Goal: Book appointment/travel/reservation

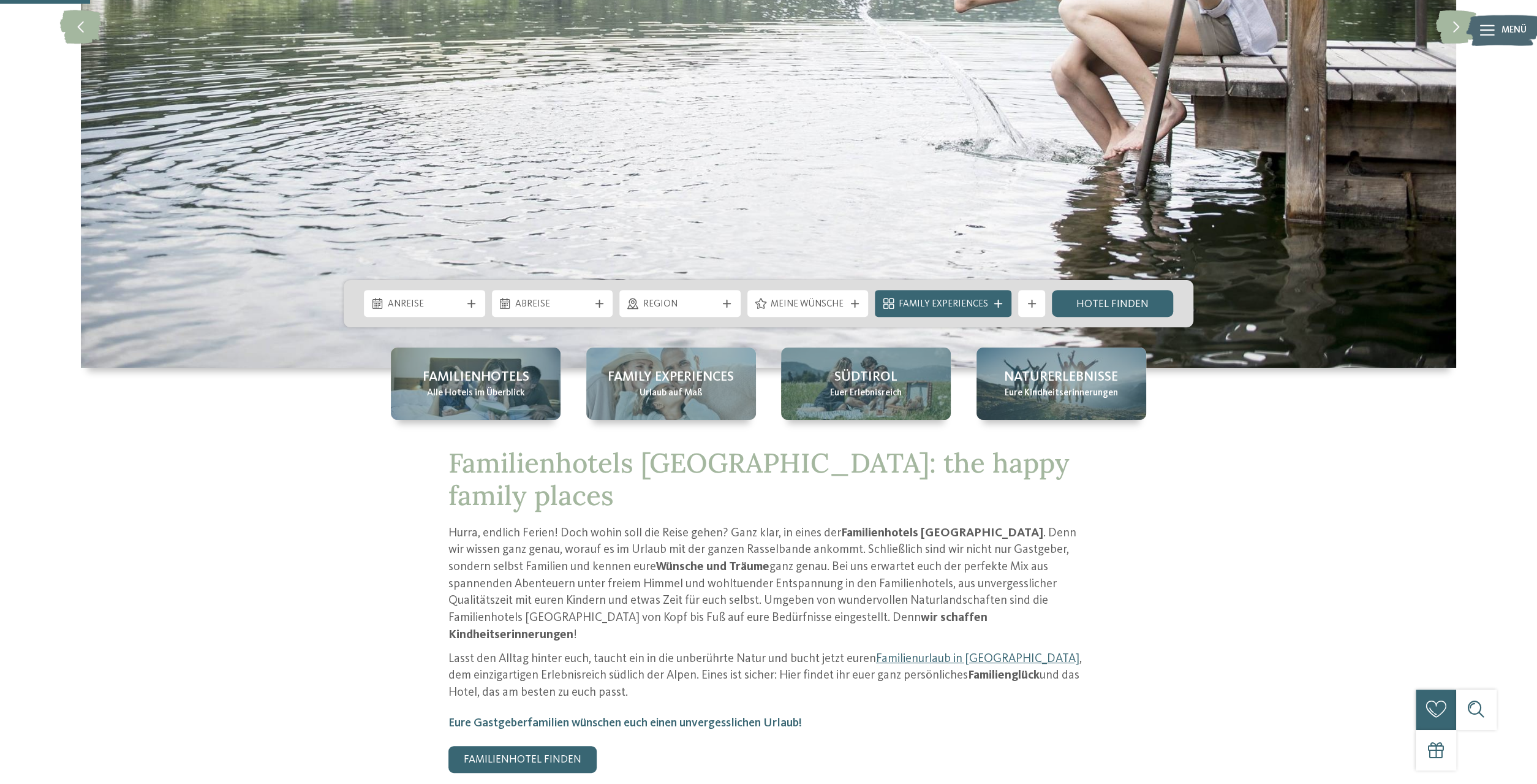
scroll to position [318, 0]
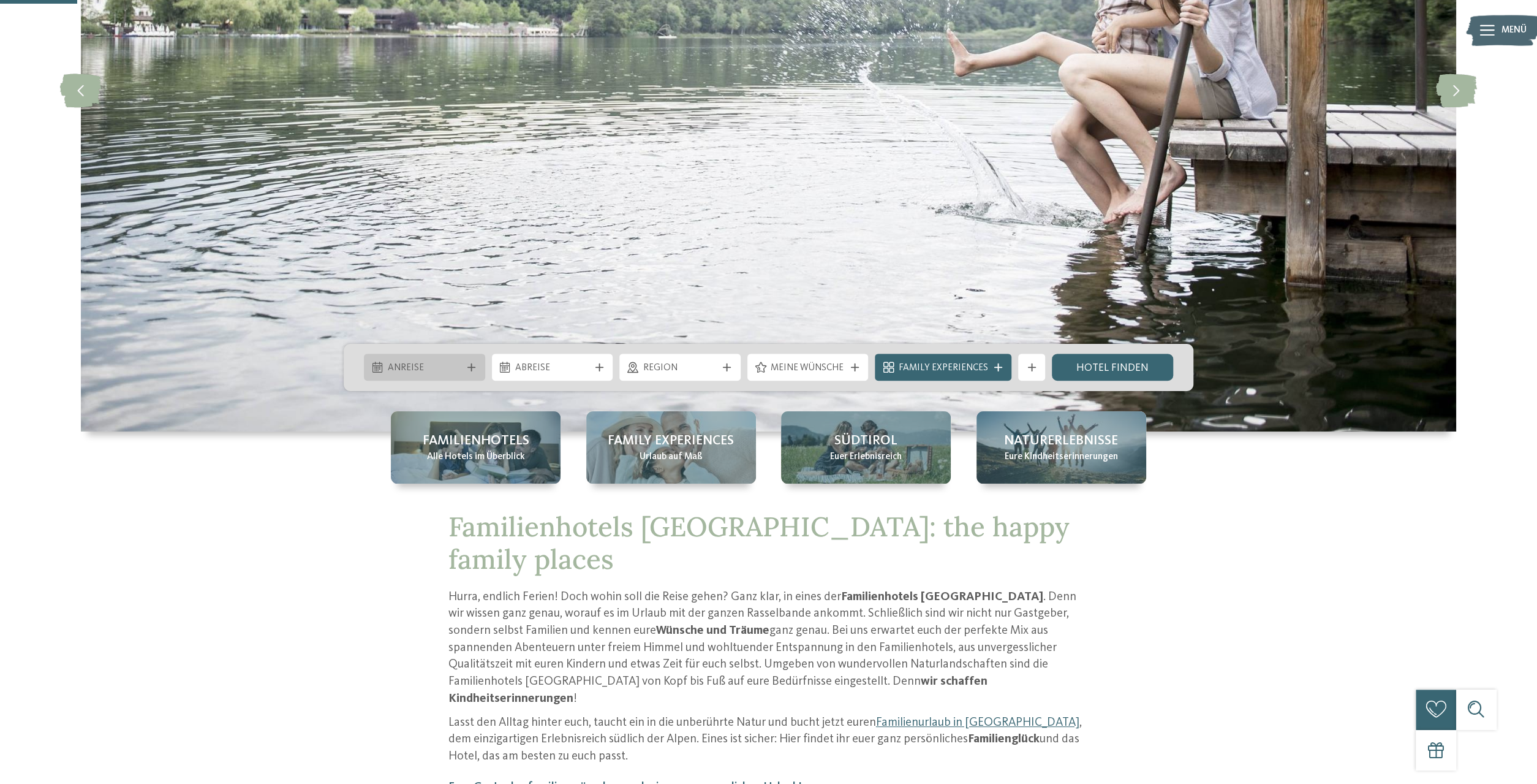
click at [464, 366] on div "Anreise" at bounding box center [425, 367] width 81 height 15
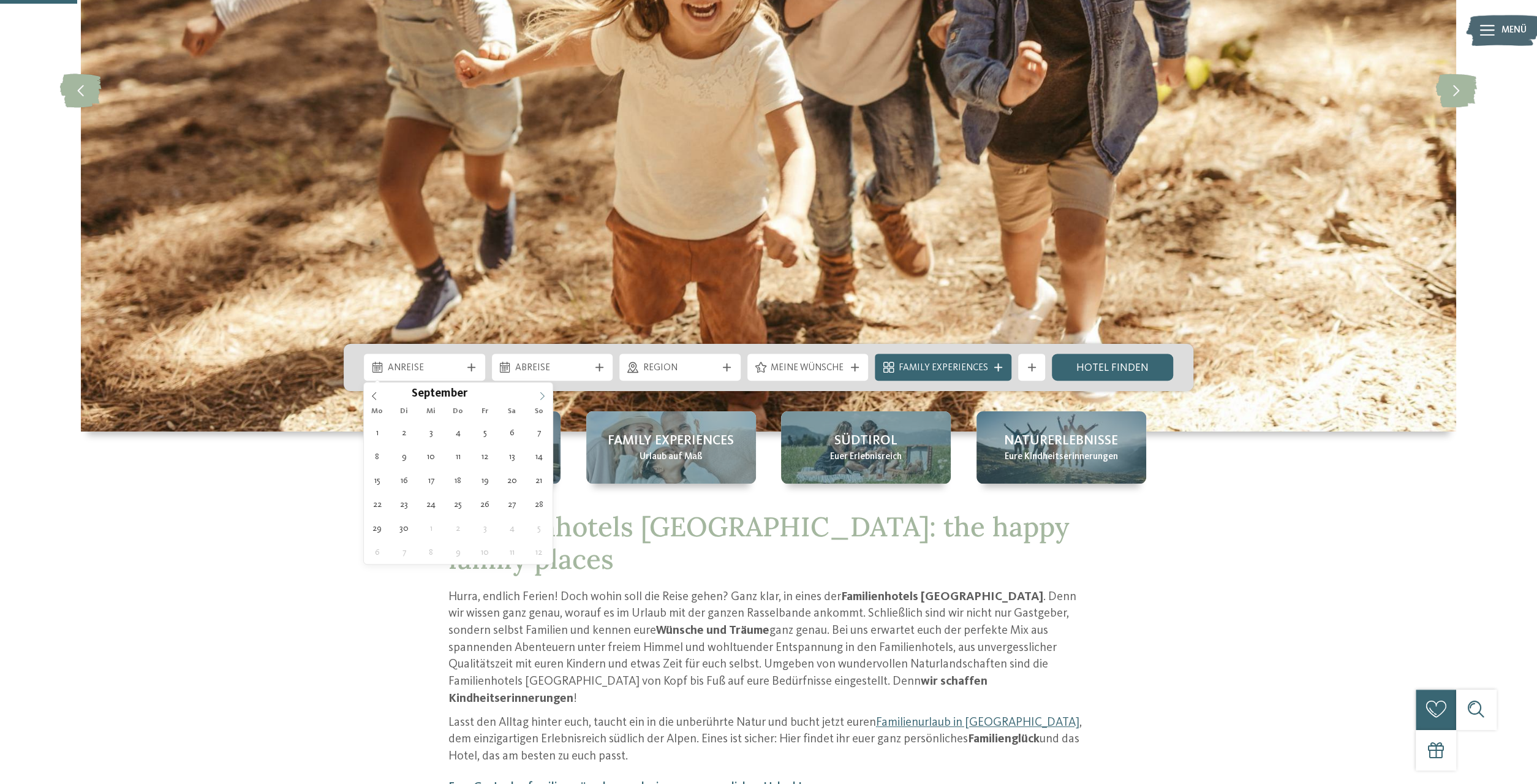
click at [543, 394] on icon at bounding box center [543, 396] width 5 height 8
type div "12.10.2025"
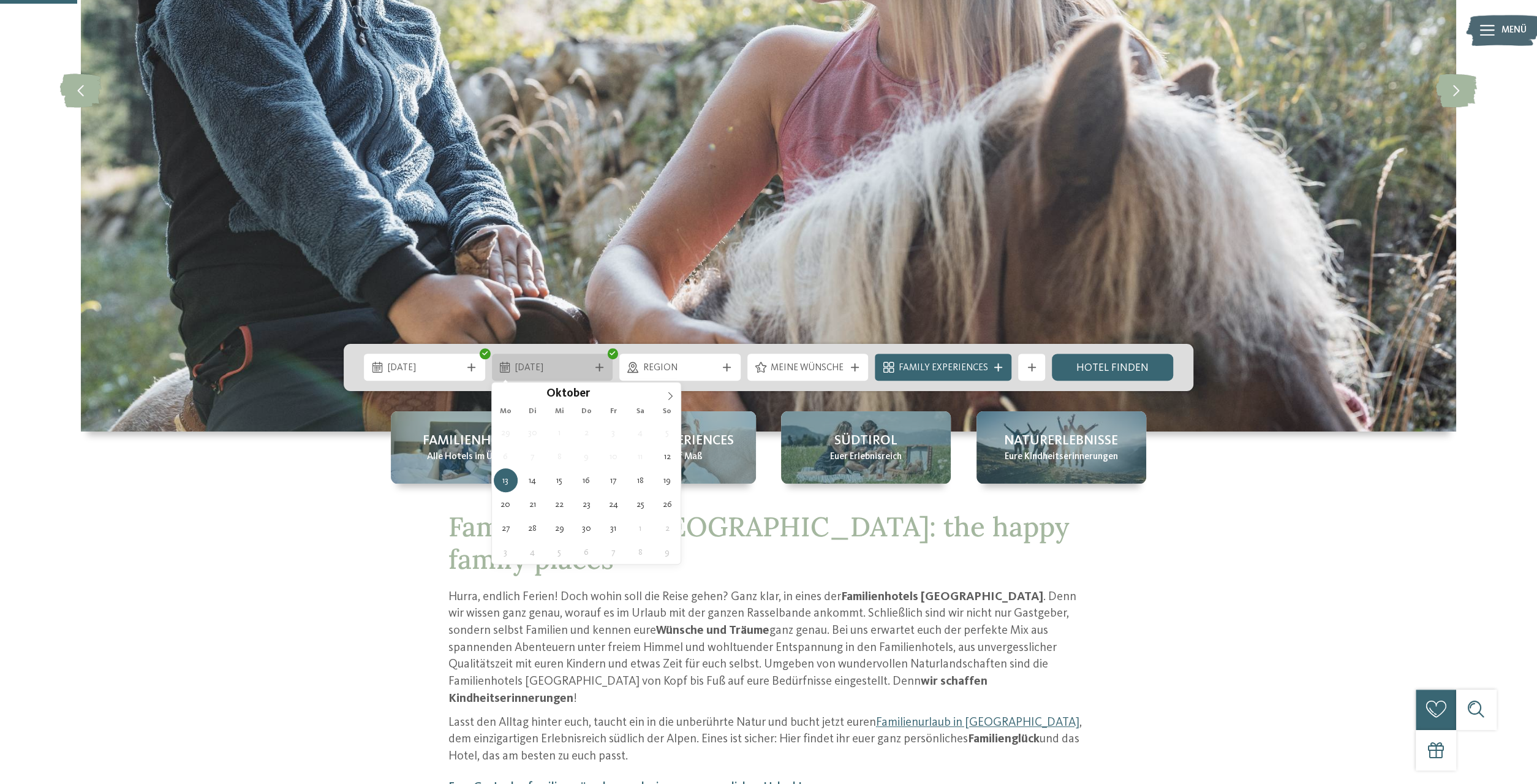
click at [597, 363] on icon at bounding box center [600, 367] width 8 height 8
type div "18.10.2025"
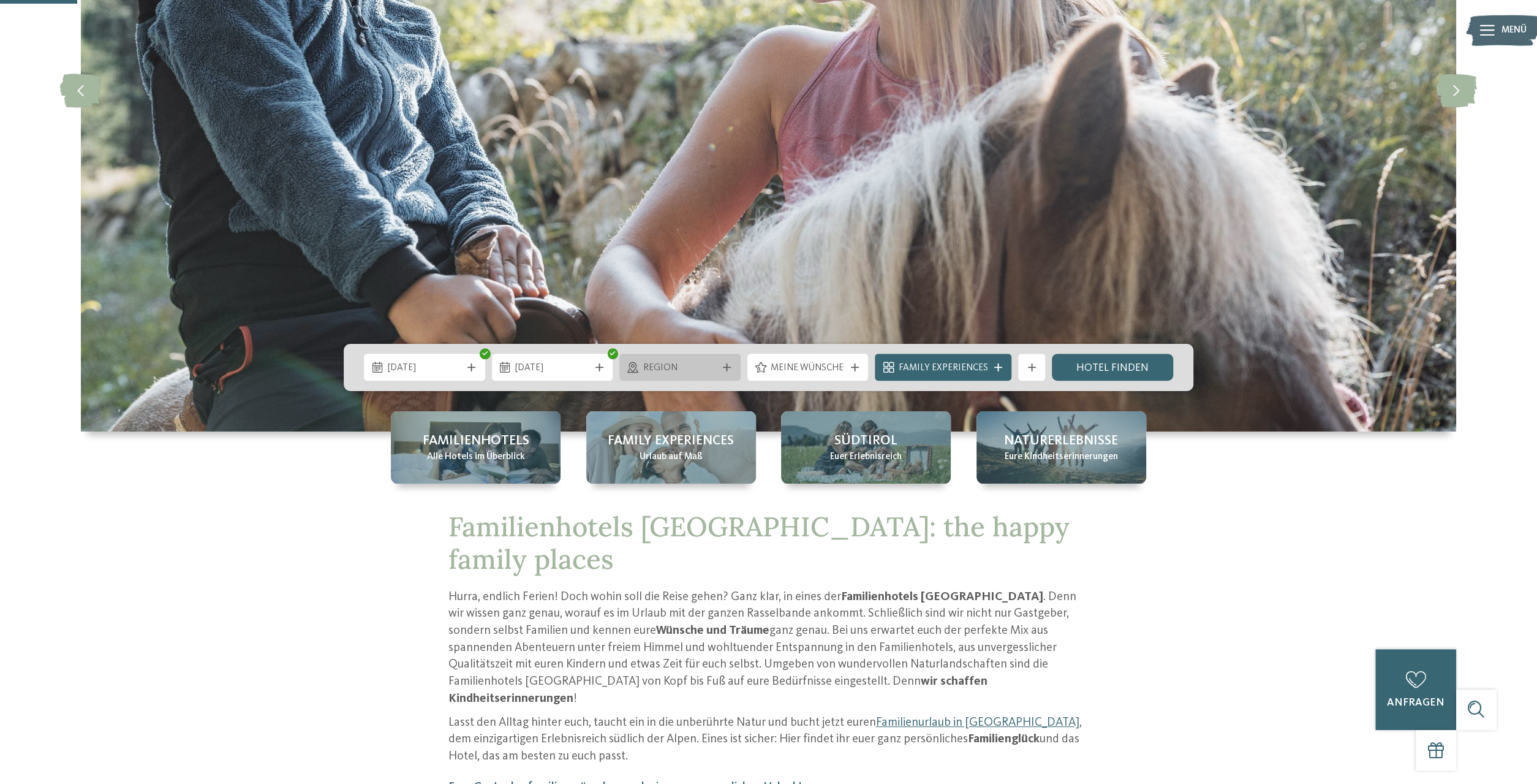
click at [716, 367] on span "Region" at bounding box center [680, 368] width 74 height 13
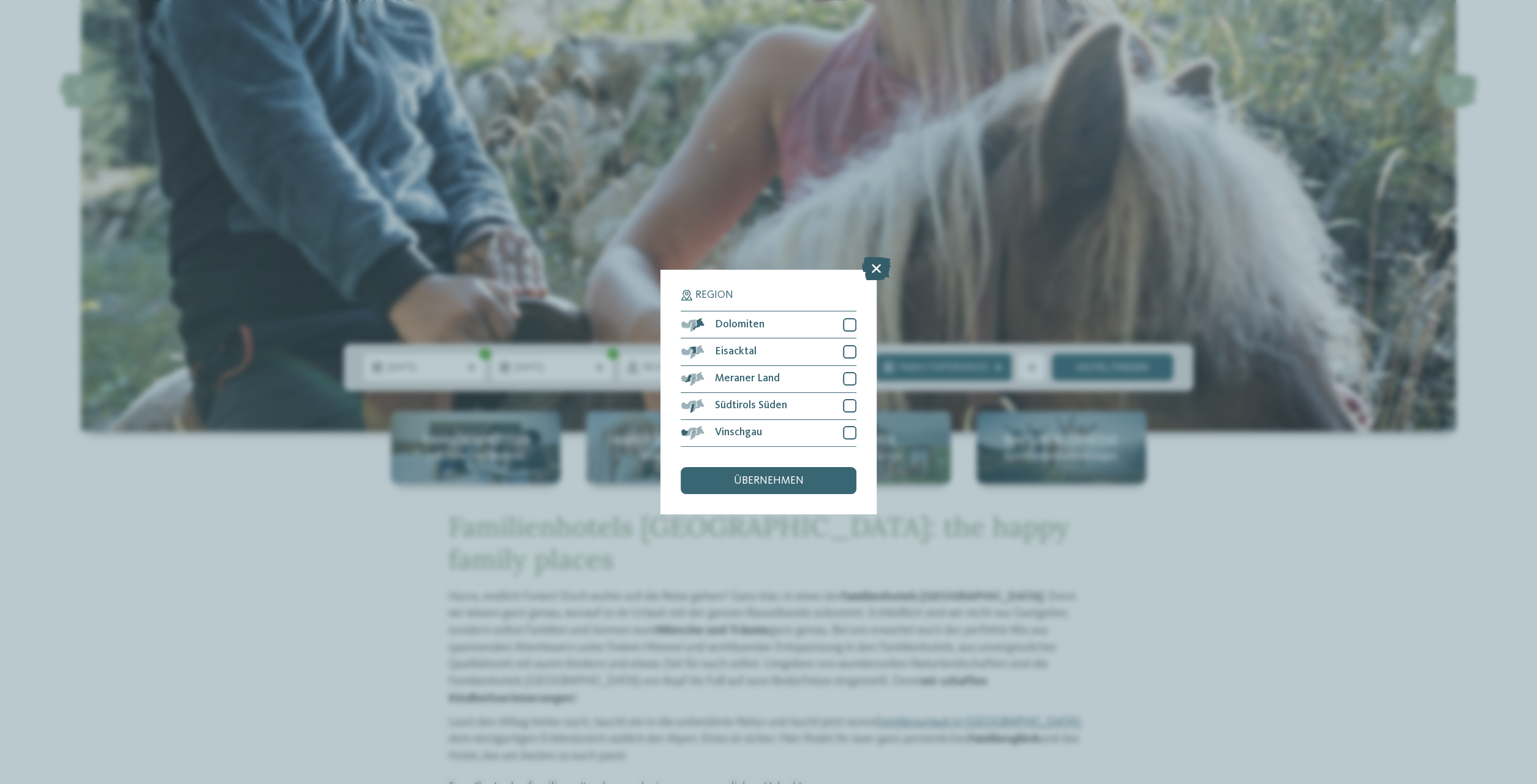
click at [882, 270] on icon at bounding box center [876, 269] width 29 height 23
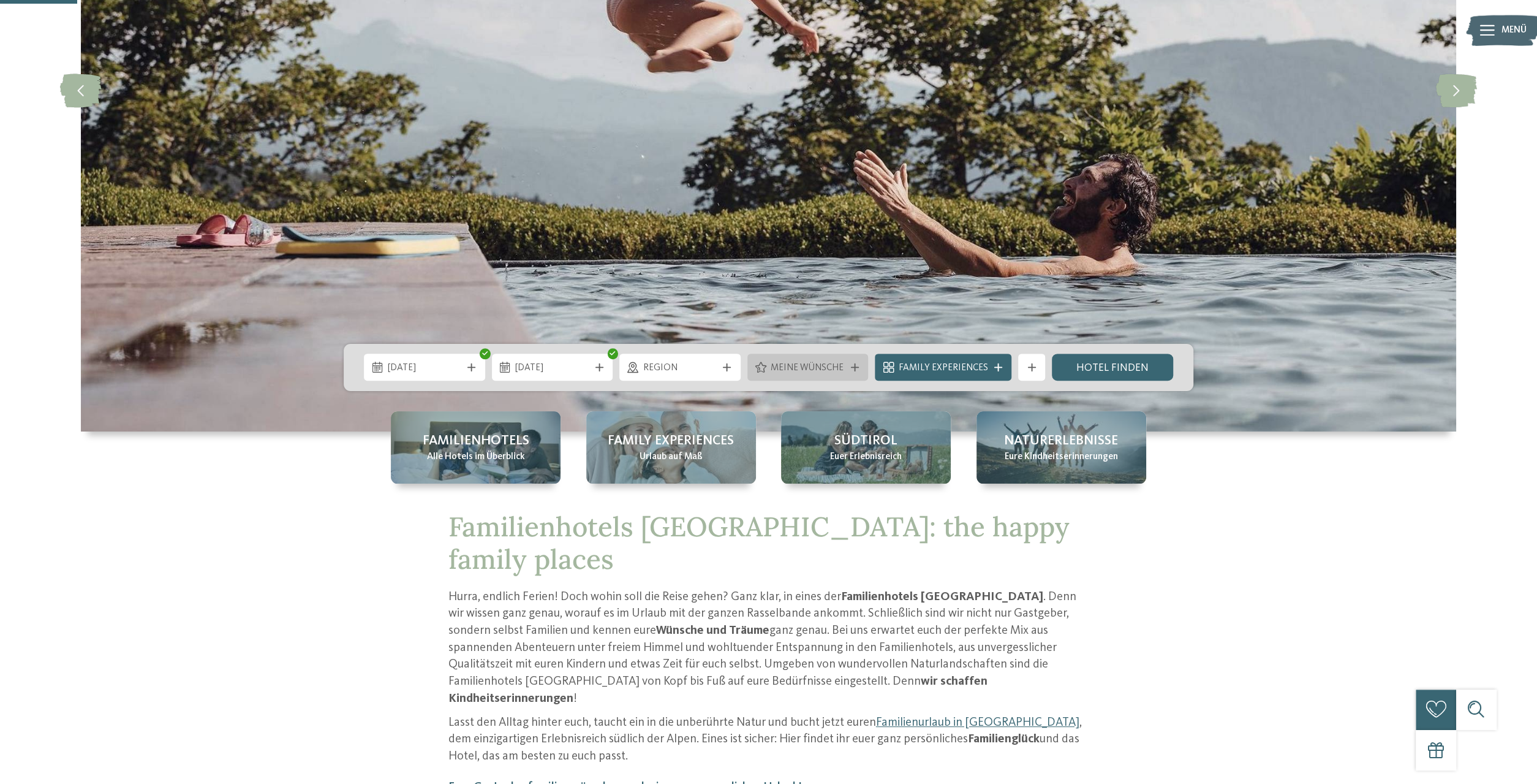
click at [861, 370] on div at bounding box center [854, 367] width 13 height 8
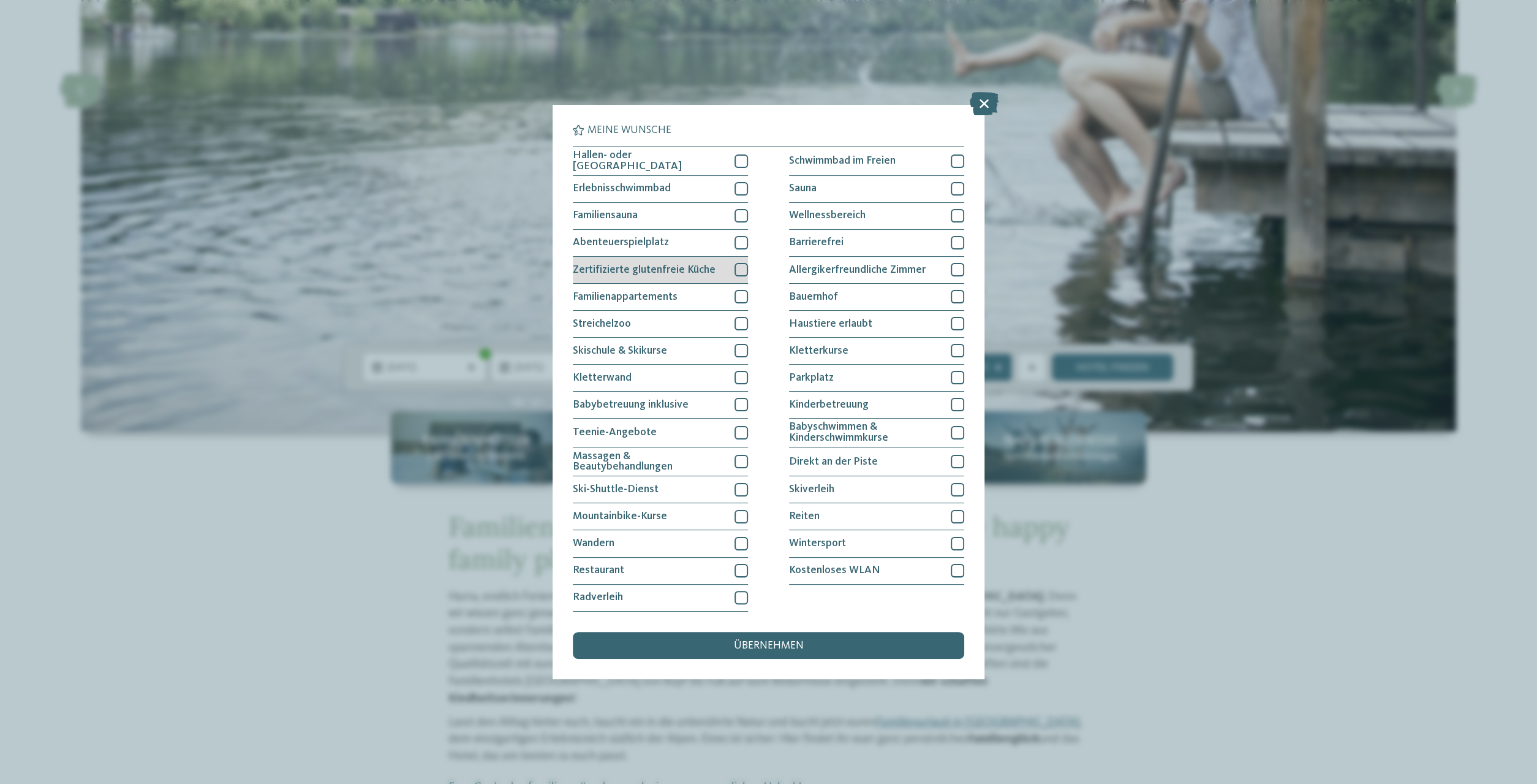
click at [731, 265] on div "Zertifizierte glutenfreie Küche" at bounding box center [660, 270] width 175 height 27
click at [793, 639] on div "übernehmen" at bounding box center [768, 645] width 391 height 27
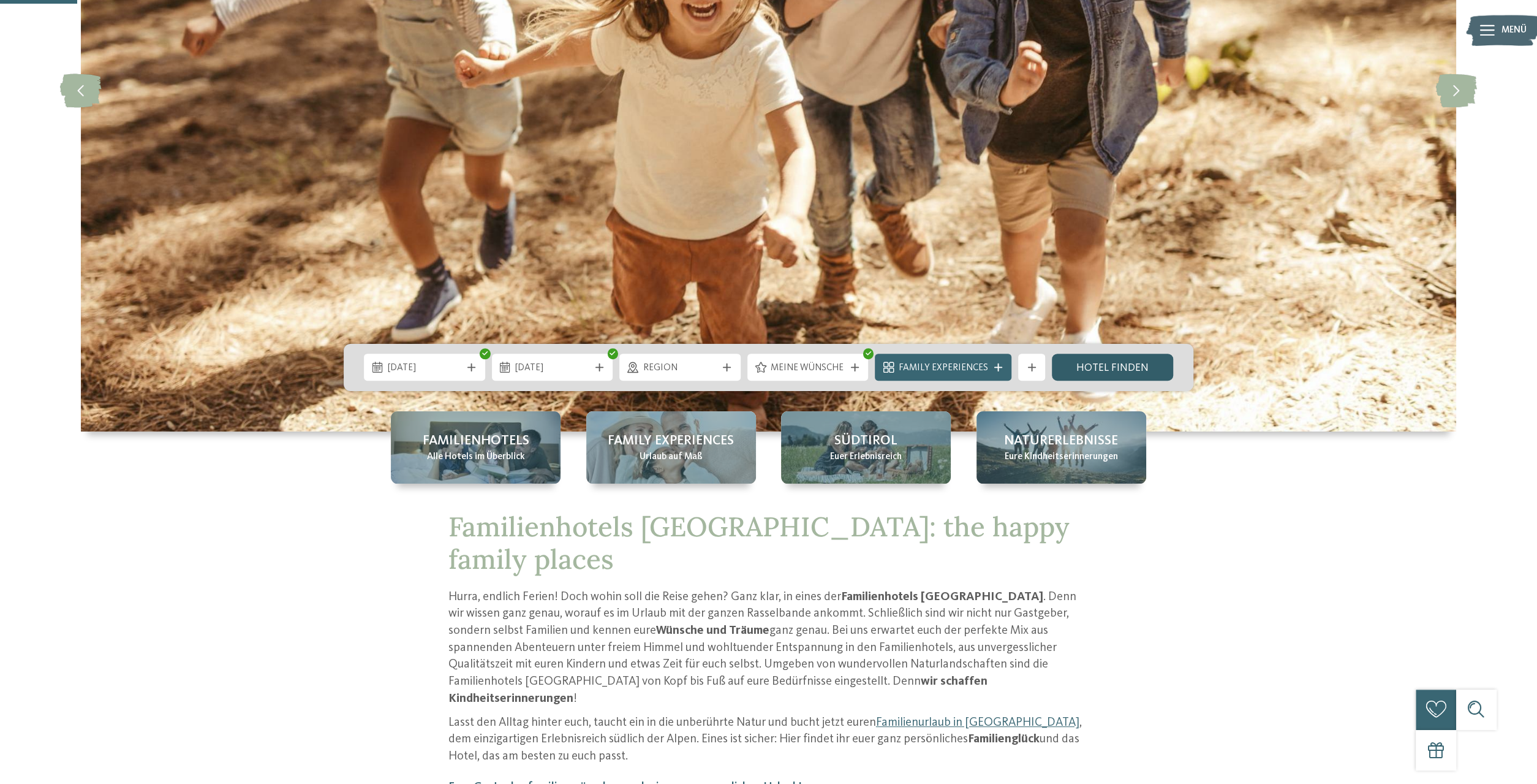
click at [1107, 369] on link "Hotel finden" at bounding box center [1112, 366] width 122 height 27
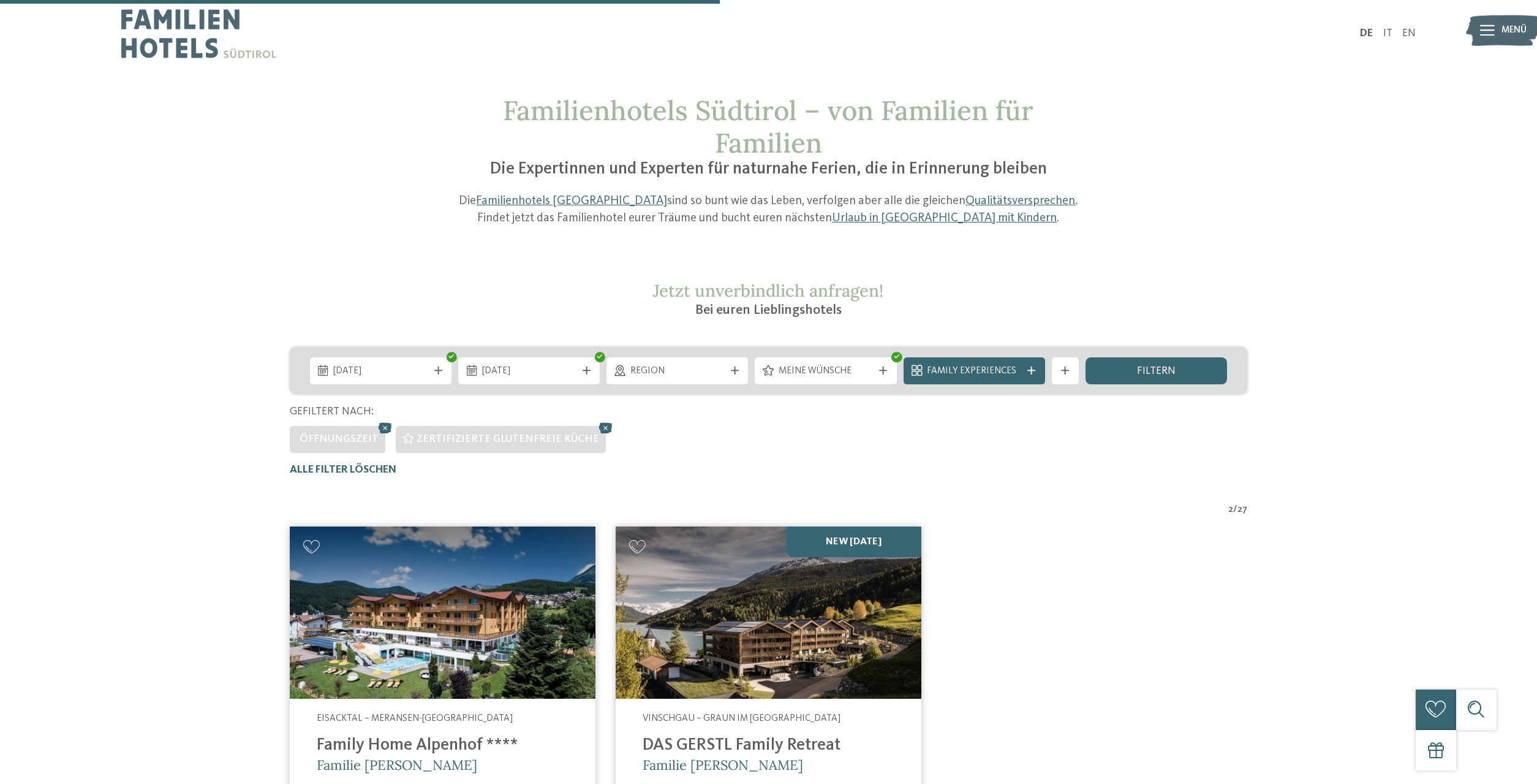
scroll to position [449, 0]
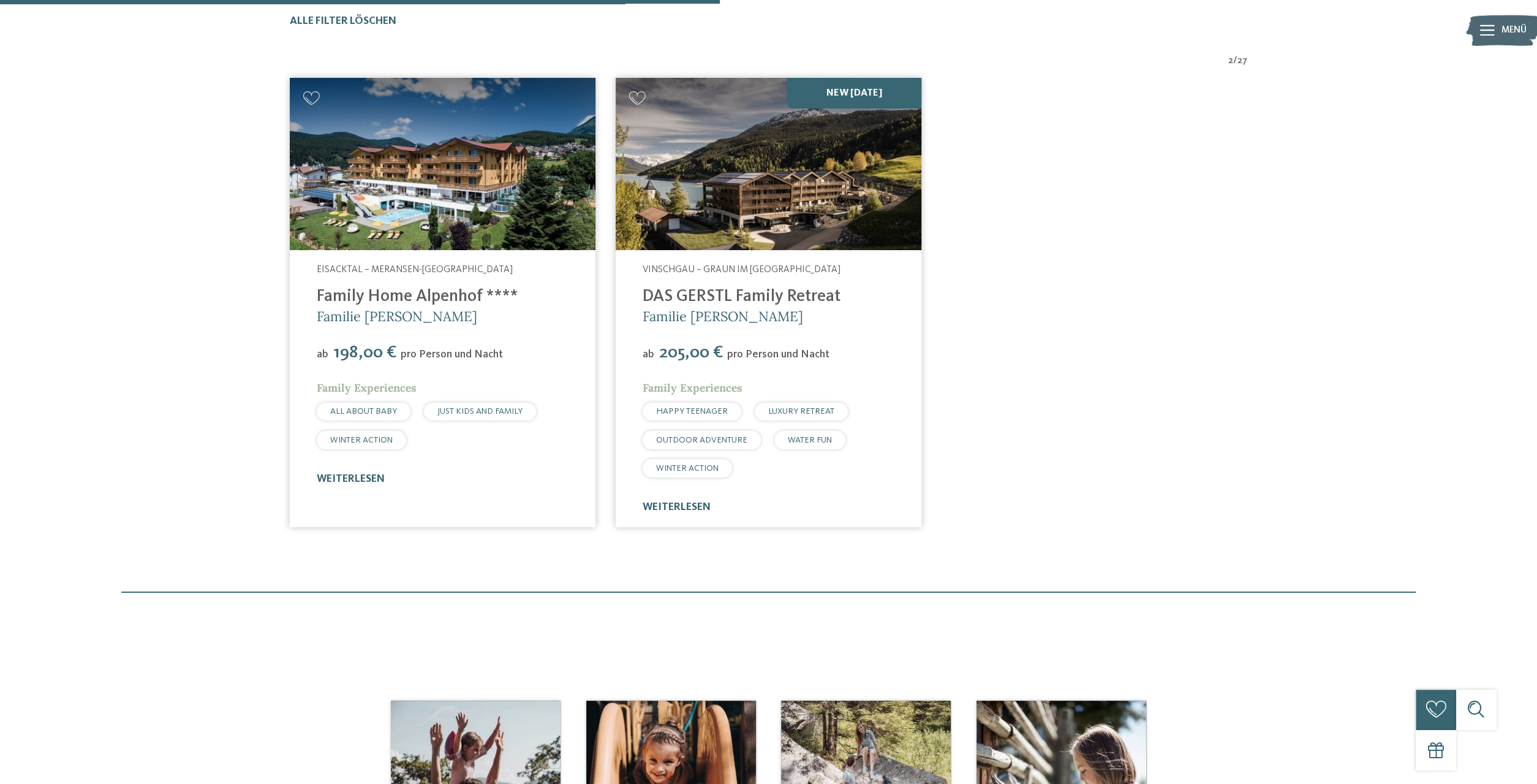
click at [810, 195] on img at bounding box center [768, 163] width 306 height 172
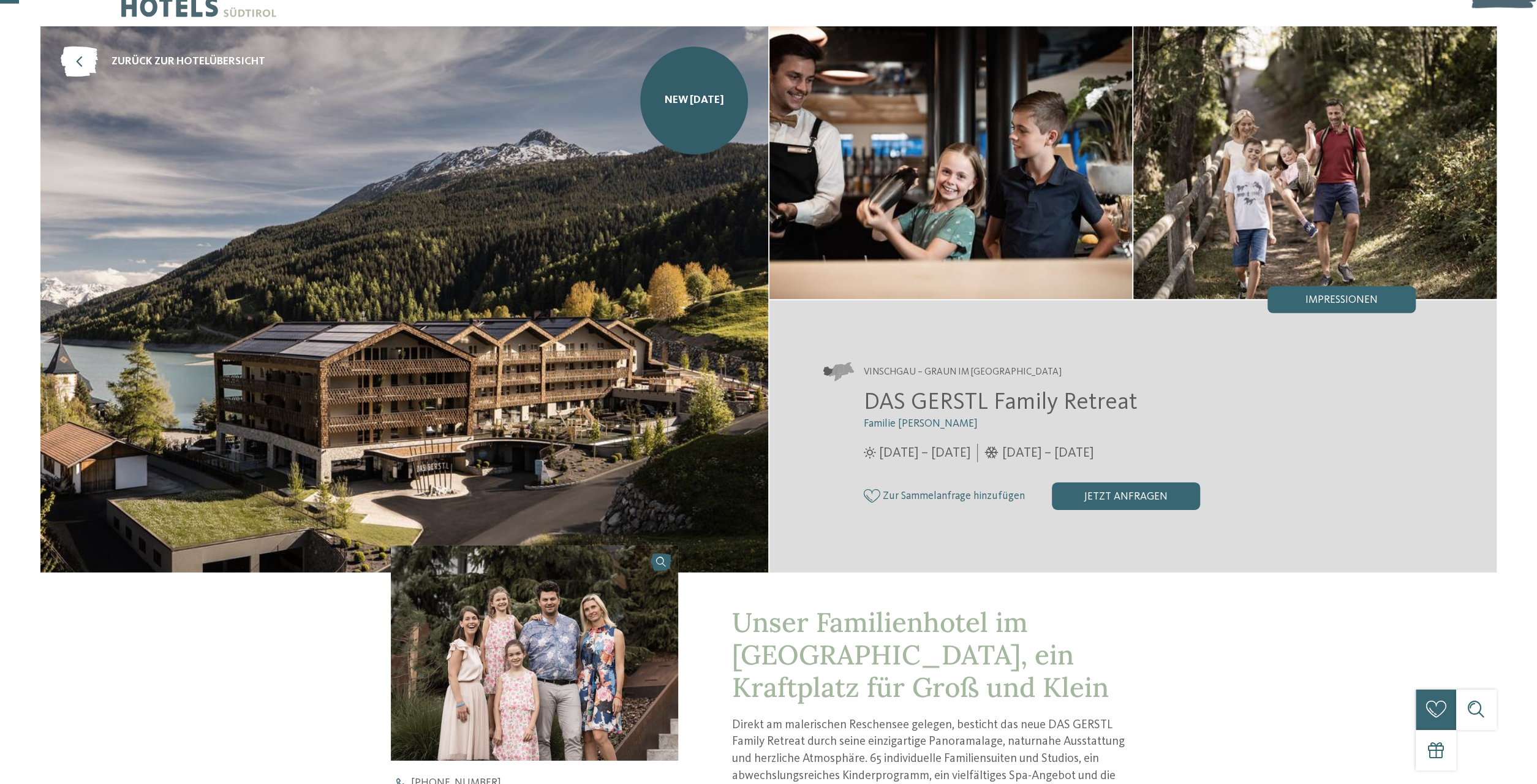
scroll to position [64, 0]
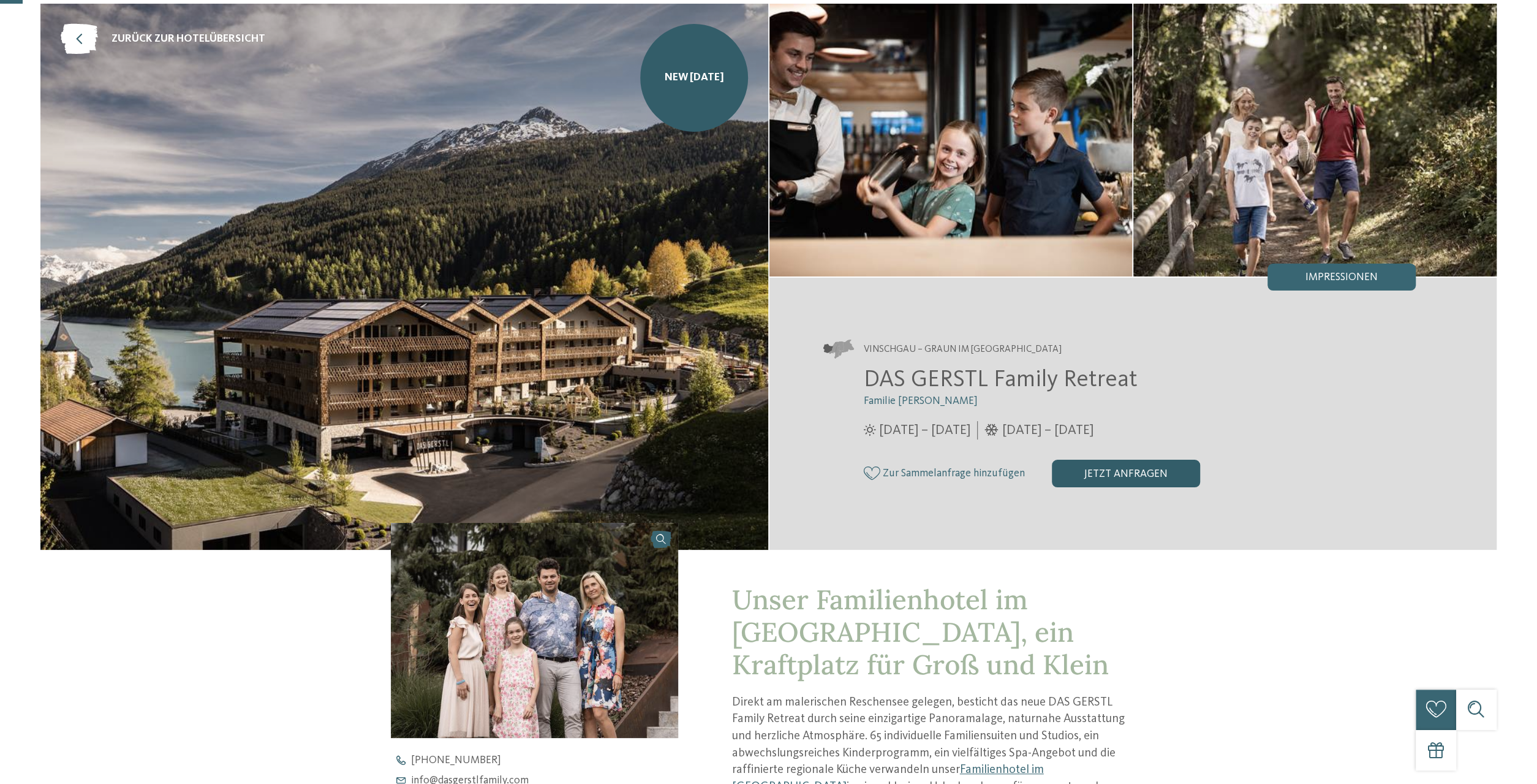
click at [1117, 477] on div "jetzt anfragen" at bounding box center [1126, 473] width 148 height 27
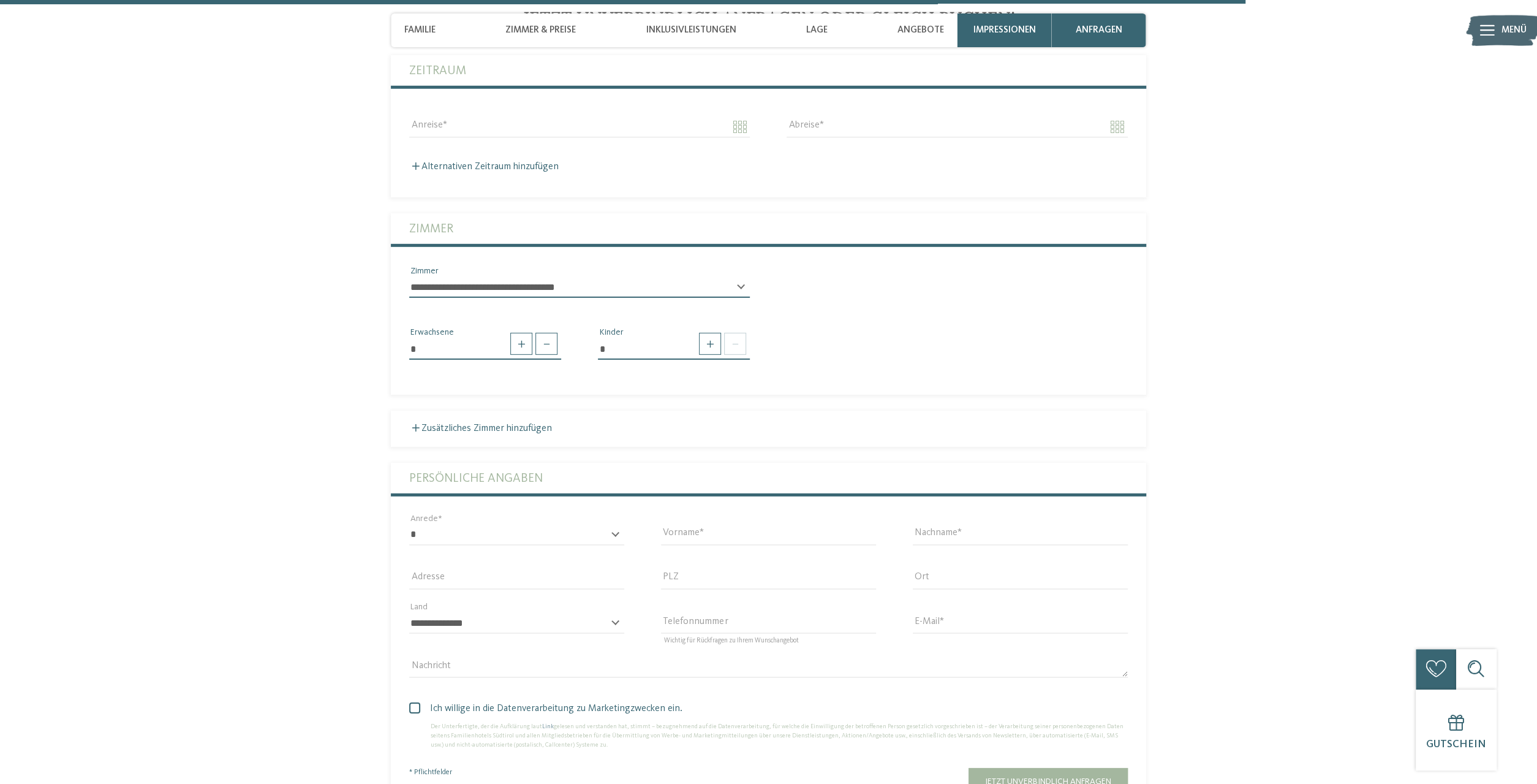
scroll to position [3210, 0]
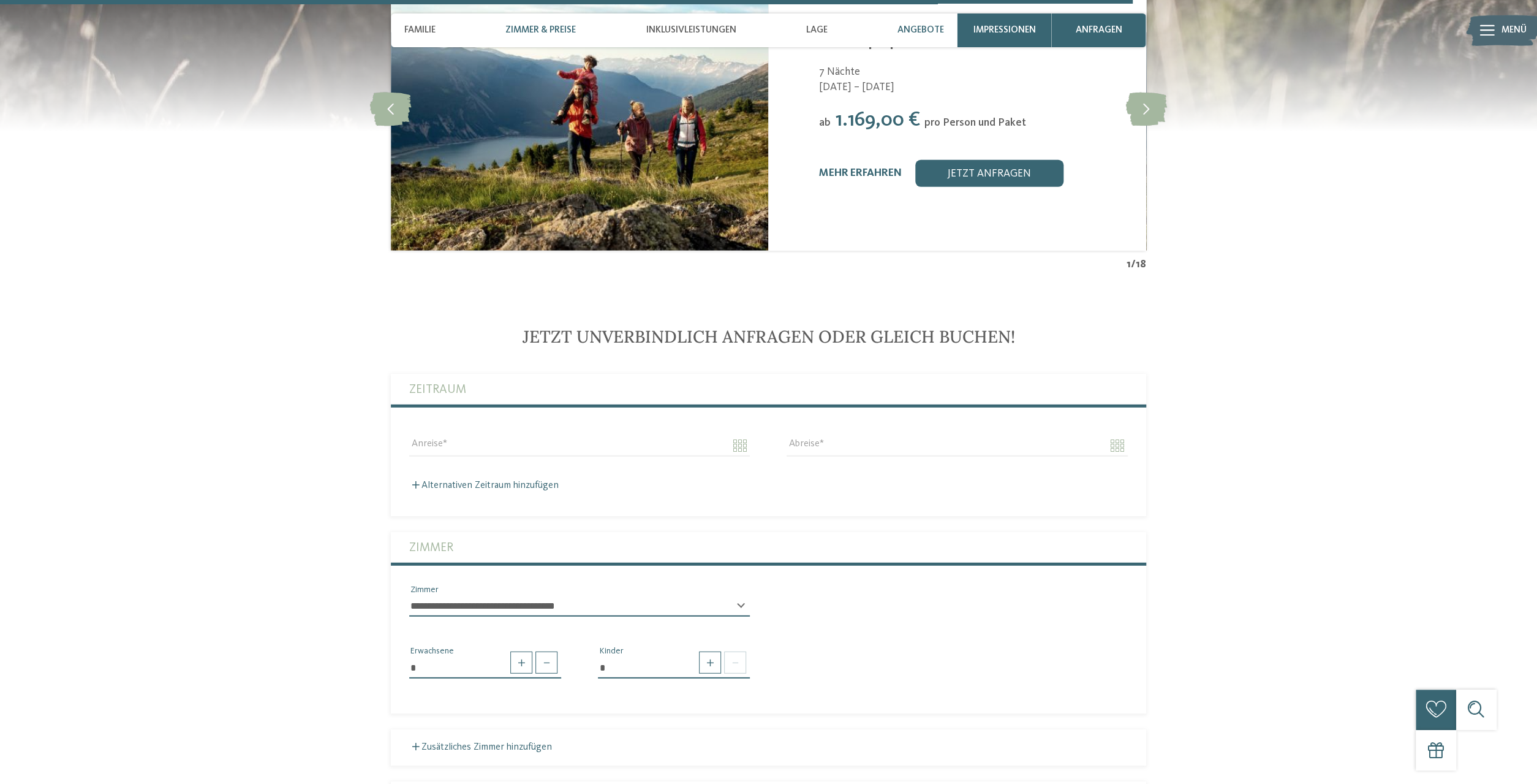
click at [544, 29] on span "Zimmer & Preise" at bounding box center [540, 30] width 70 height 11
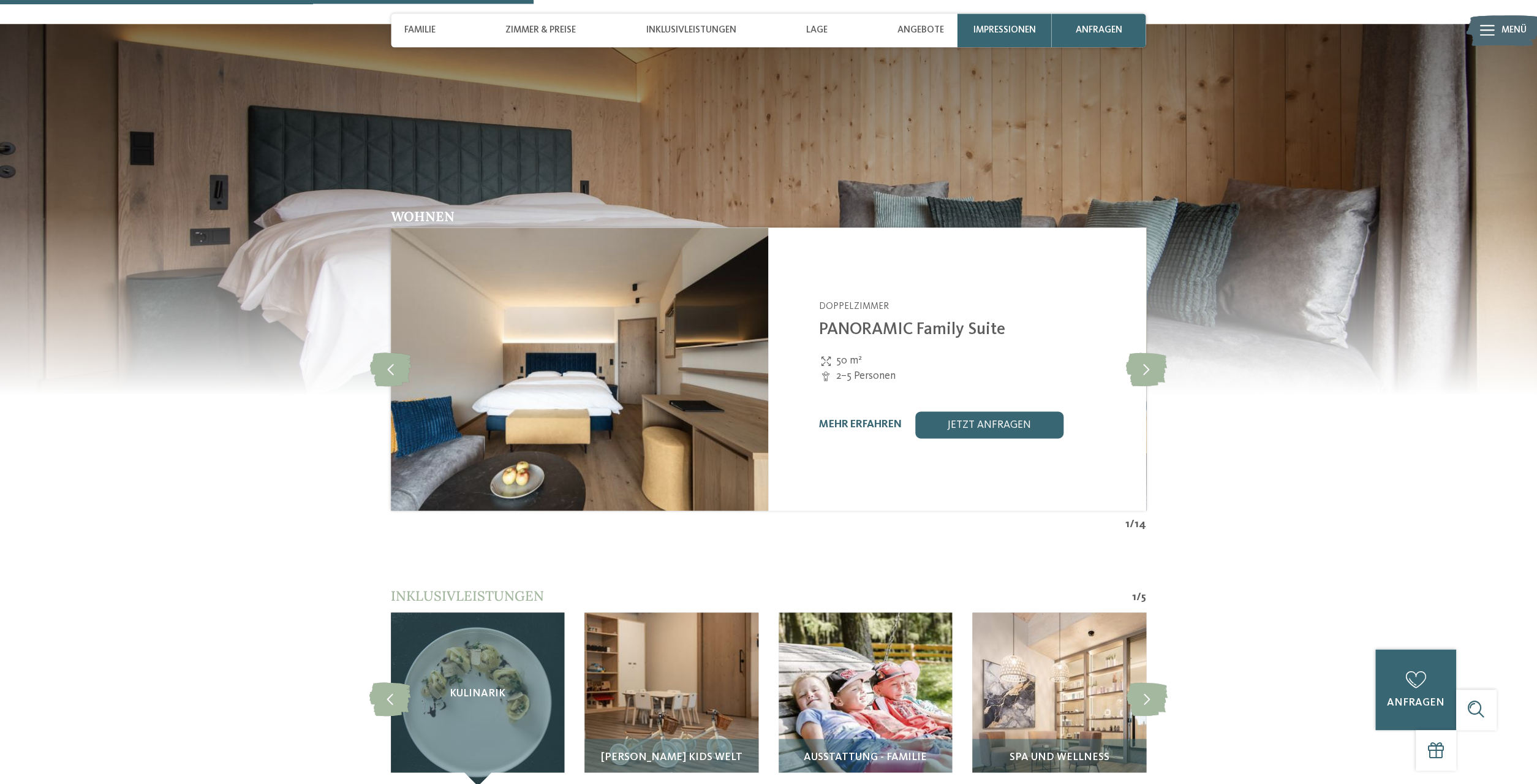
scroll to position [1546, 0]
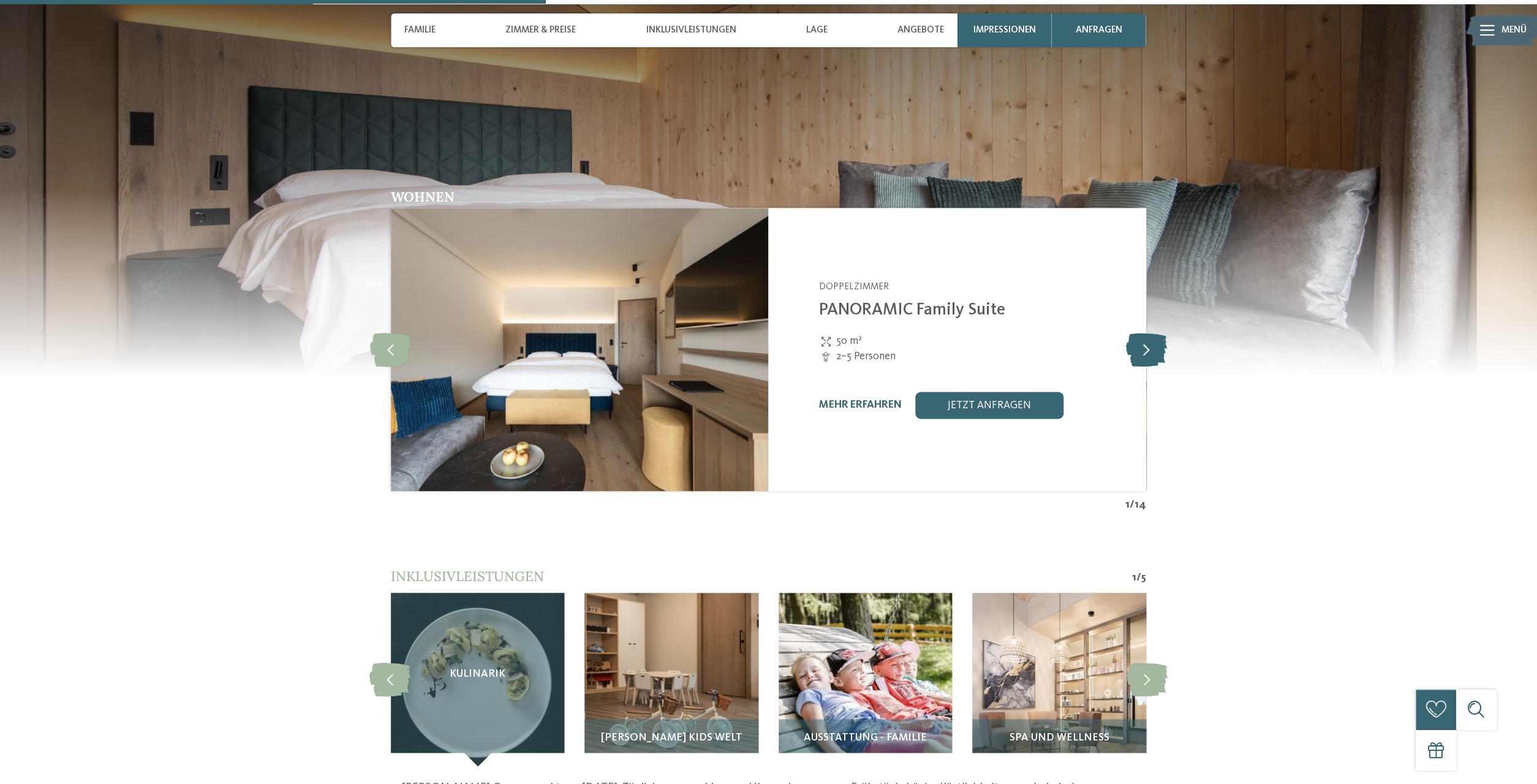
click at [1150, 350] on icon at bounding box center [1146, 349] width 41 height 33
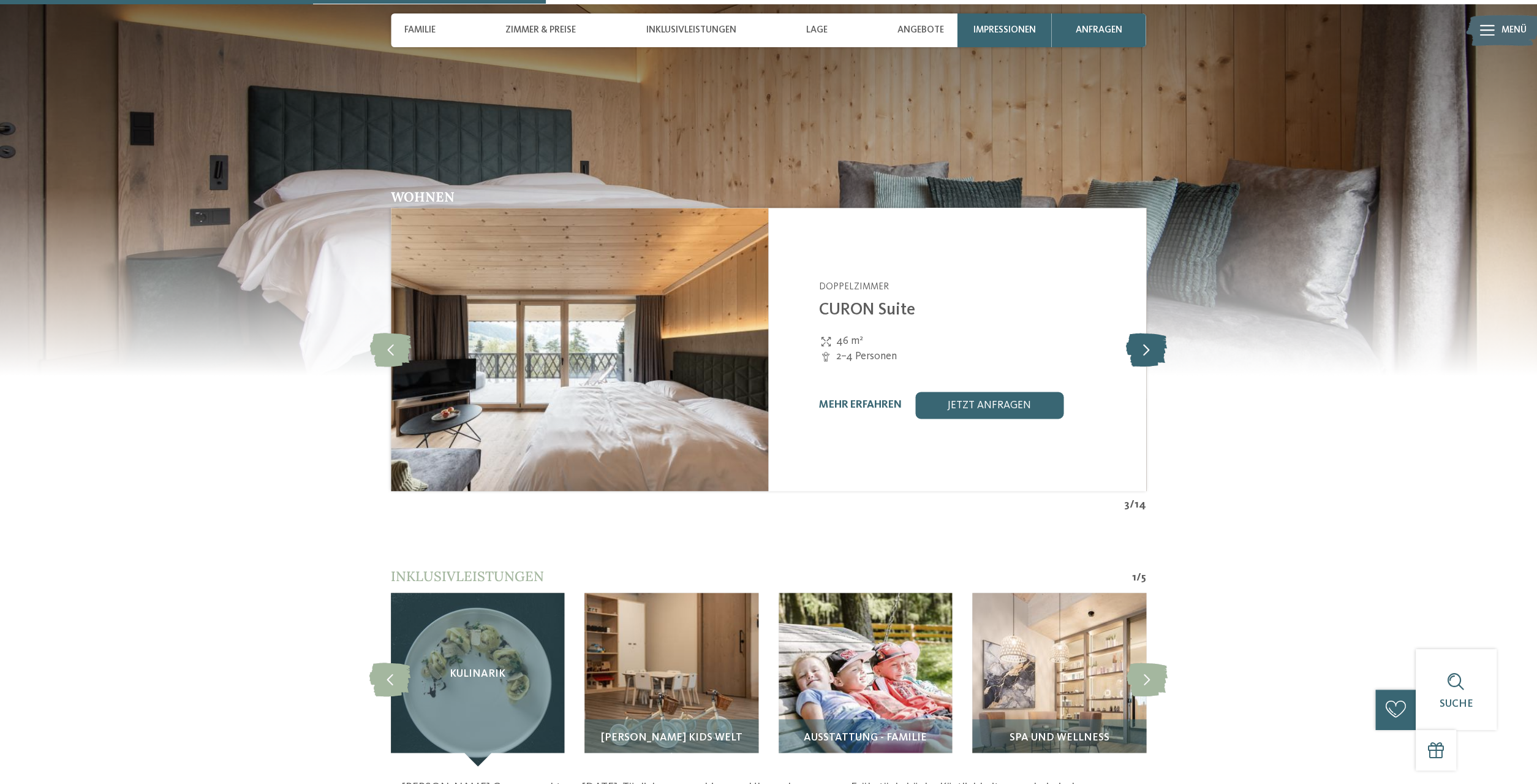
click at [1150, 350] on icon at bounding box center [1146, 349] width 41 height 33
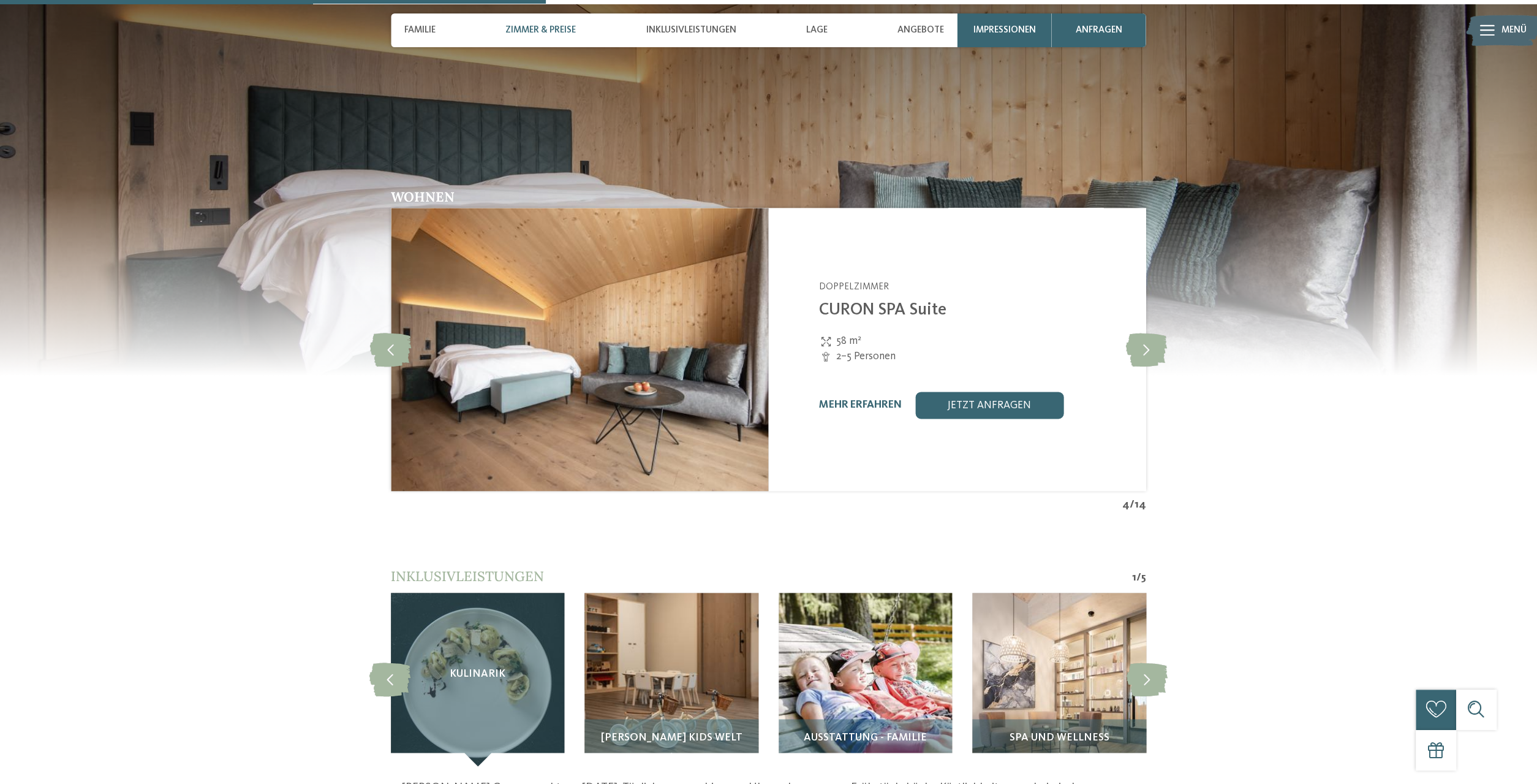
click at [548, 27] on span "Zimmer & Preise" at bounding box center [540, 30] width 70 height 11
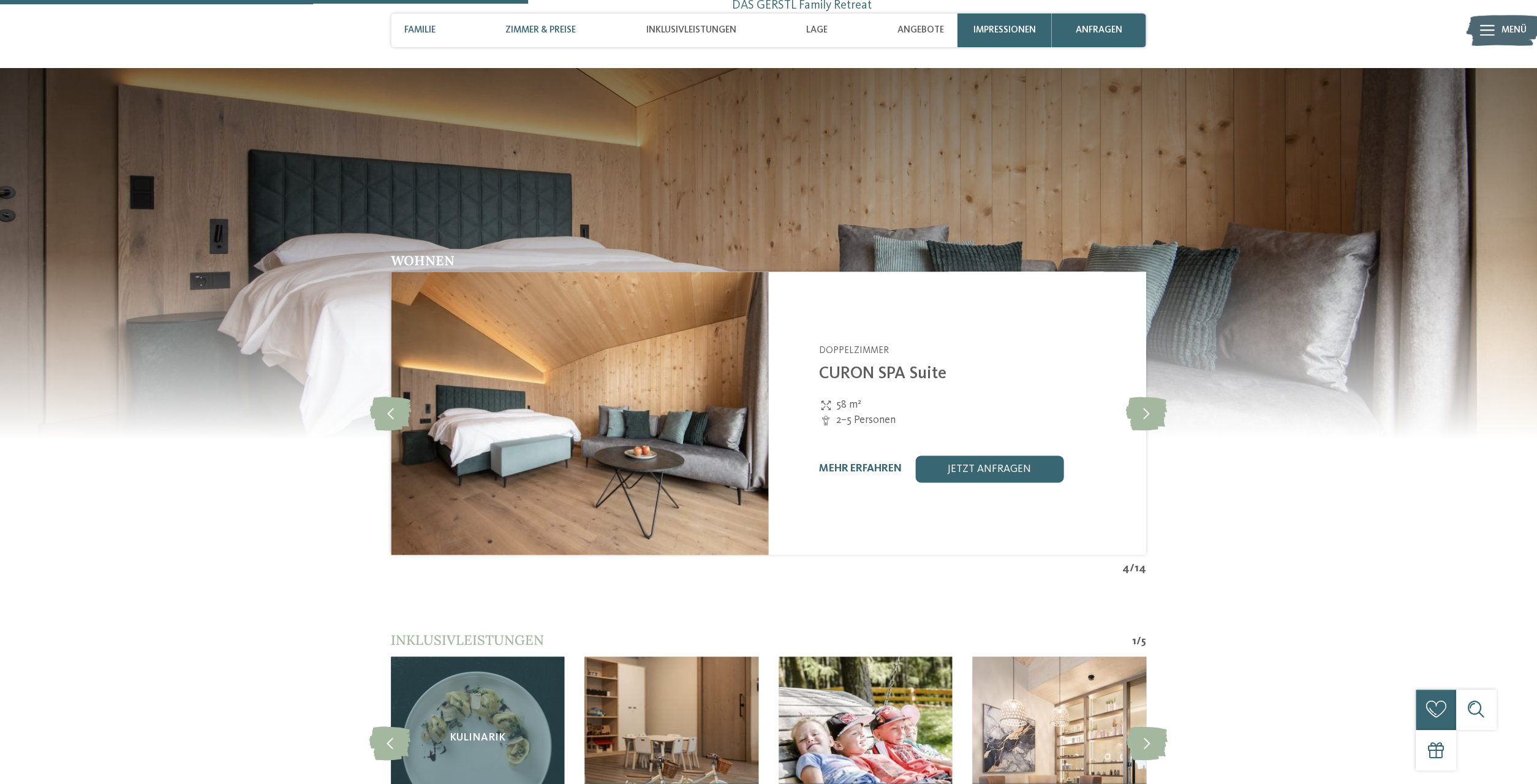
scroll to position [1483, 0]
click at [548, 27] on span "Zimmer & Preise" at bounding box center [540, 30] width 70 height 11
click at [873, 464] on link "mehr erfahren" at bounding box center [860, 468] width 83 height 10
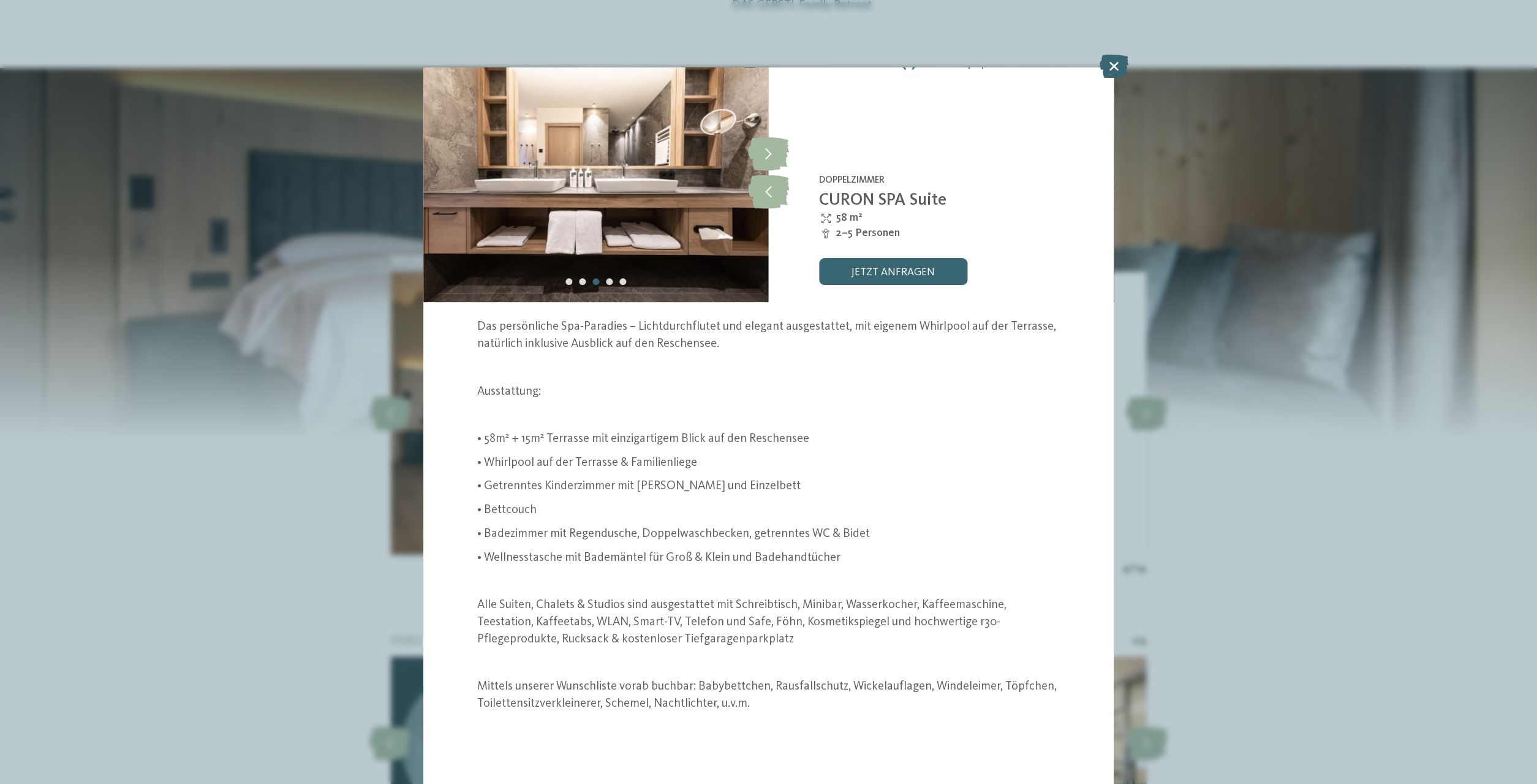
scroll to position [42, 0]
